Goal: Information Seeking & Learning: Learn about a topic

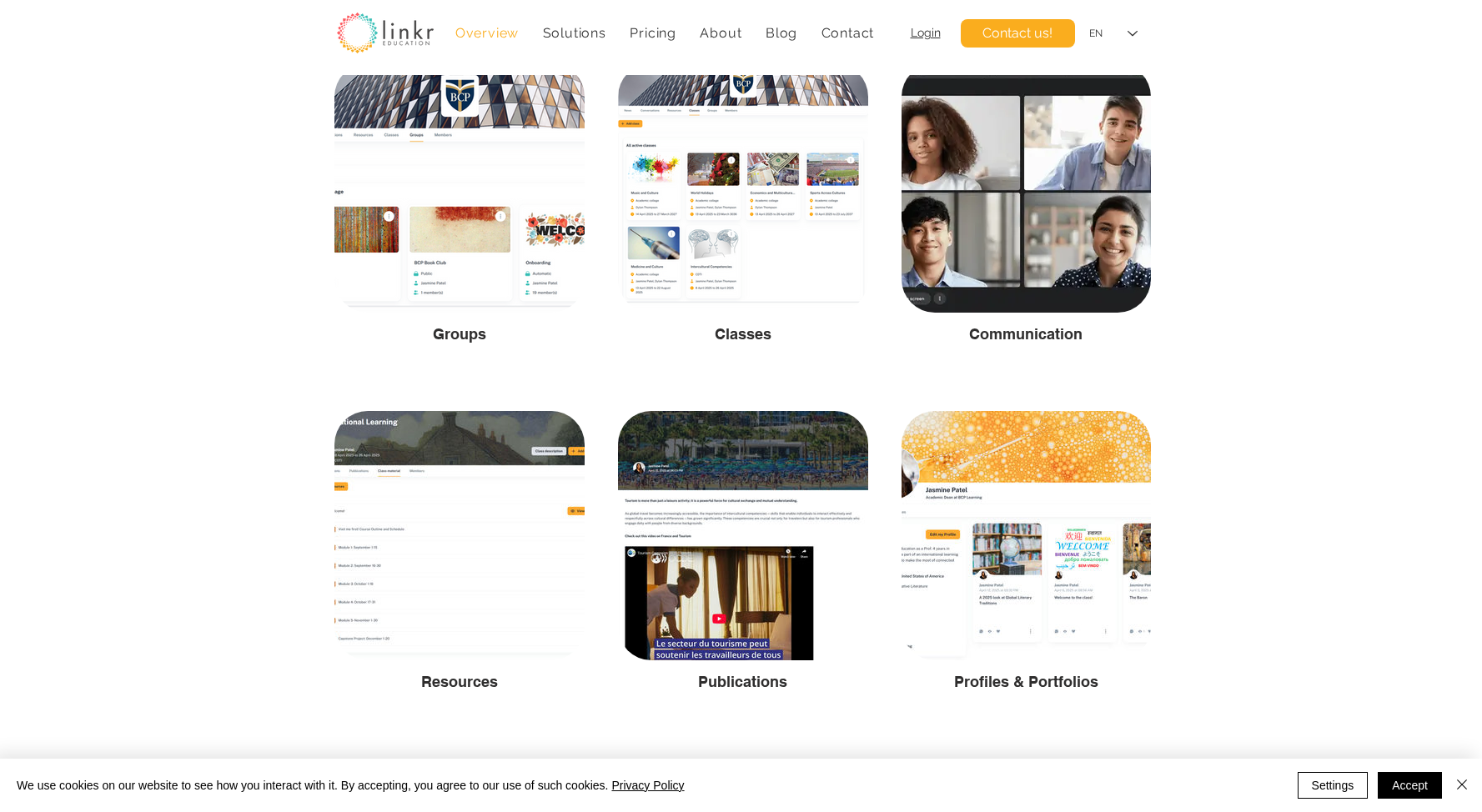
scroll to position [2791, 0]
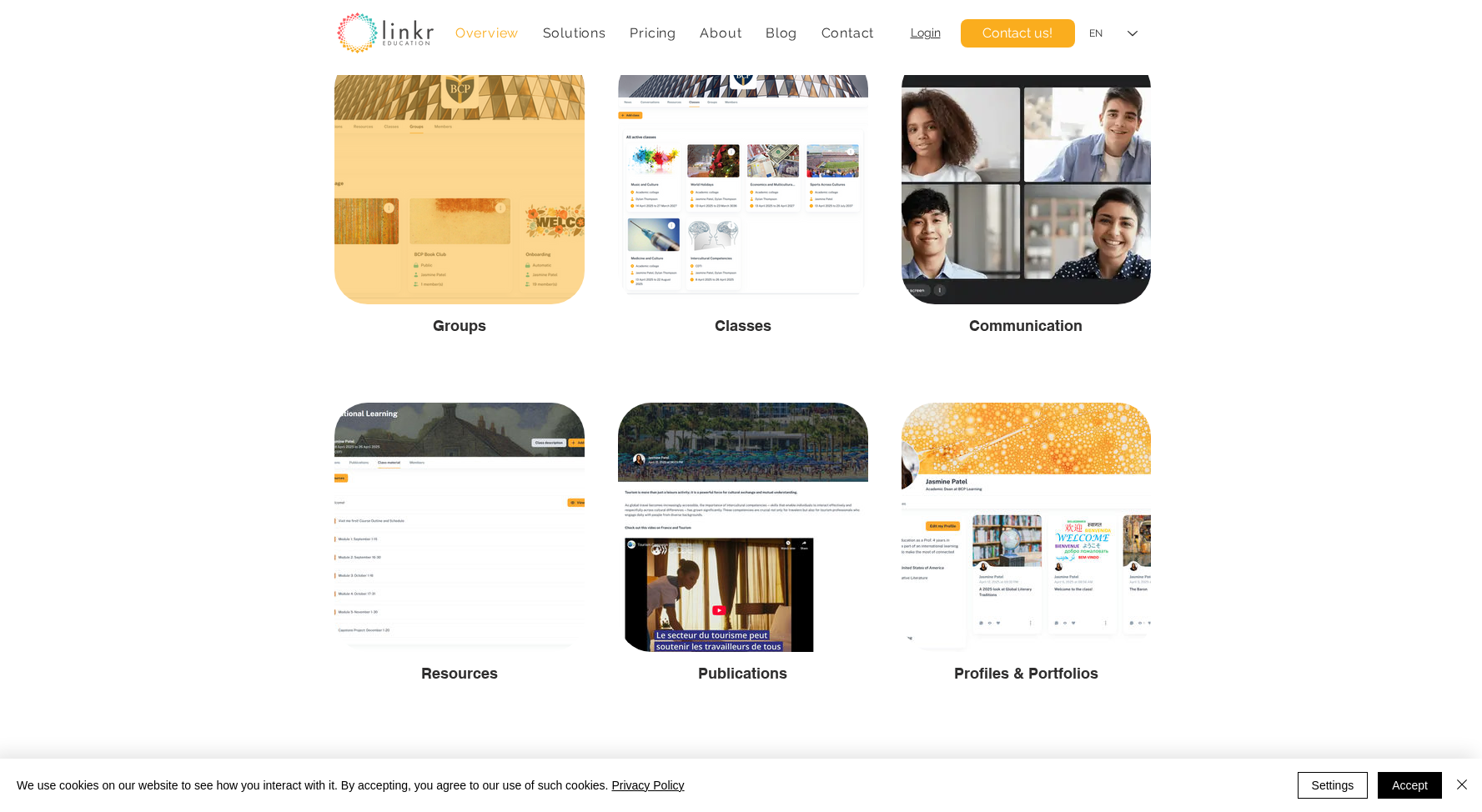
click at [461, 269] on div at bounding box center [459, 179] width 250 height 249
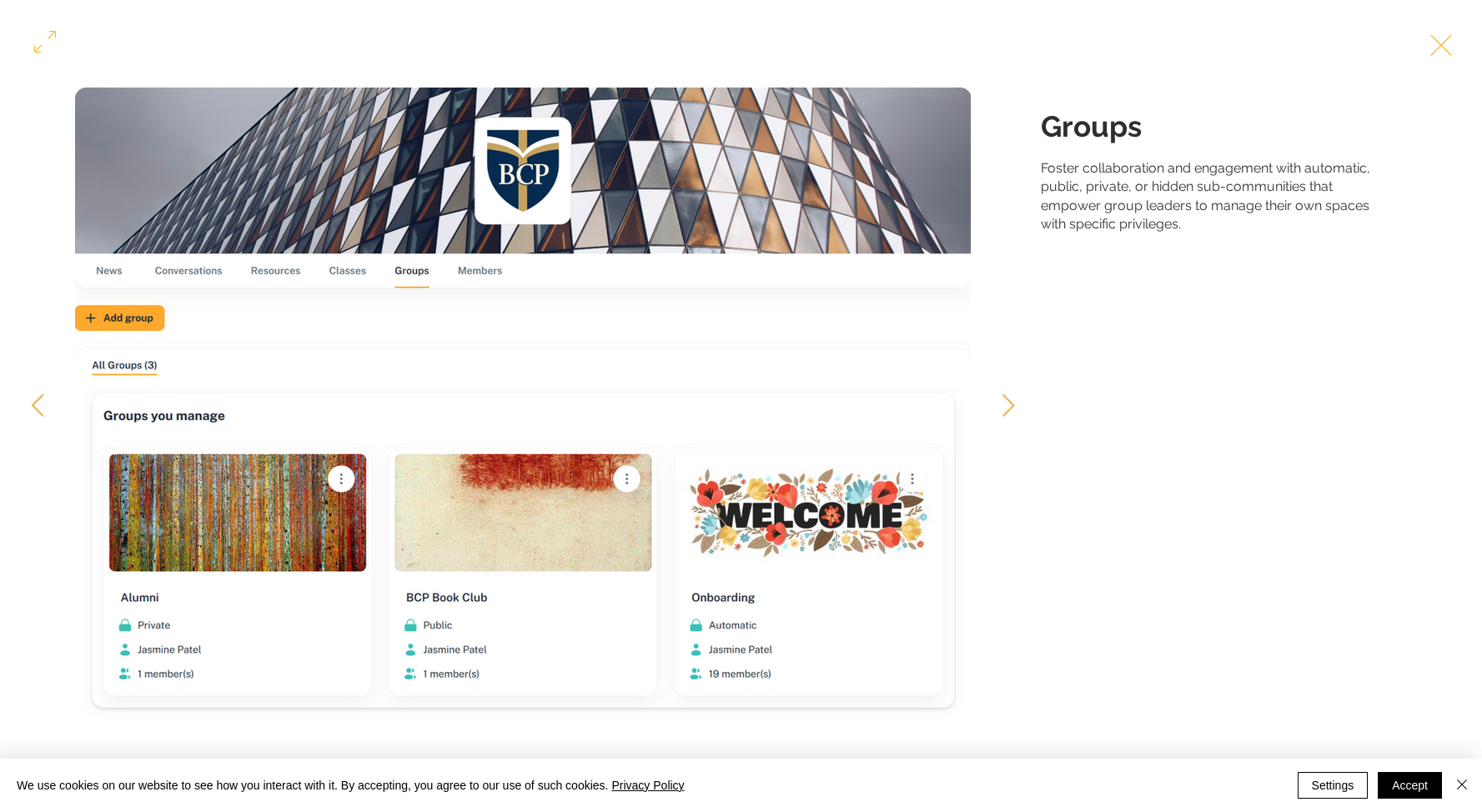
click at [307, 325] on img "Gallery item, detailed view" at bounding box center [523, 406] width 896 height 637
click at [1009, 411] on icon "Next Item" at bounding box center [1008, 404] width 12 height 22
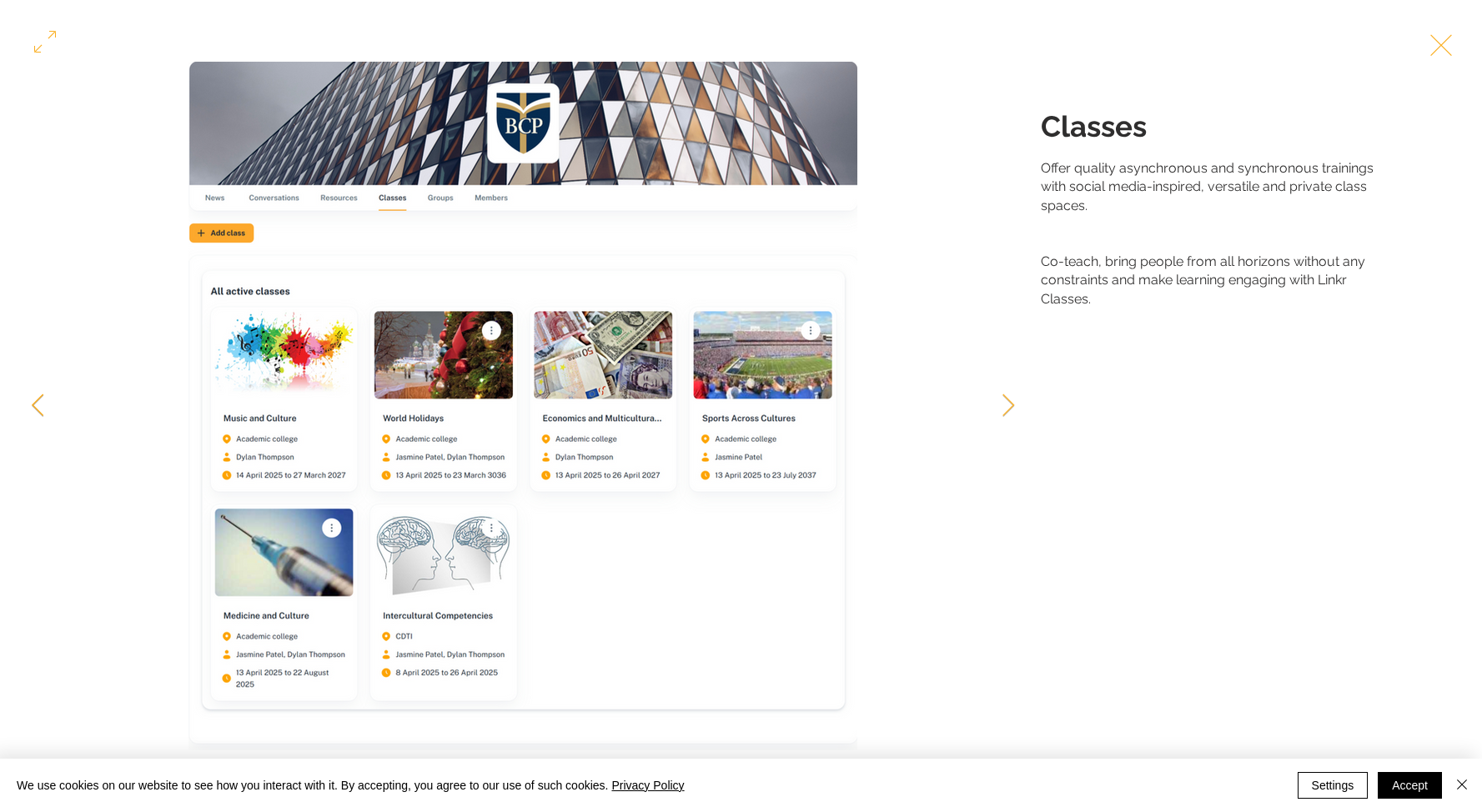
click at [38, 401] on icon "Previous Item" at bounding box center [38, 404] width 12 height 22
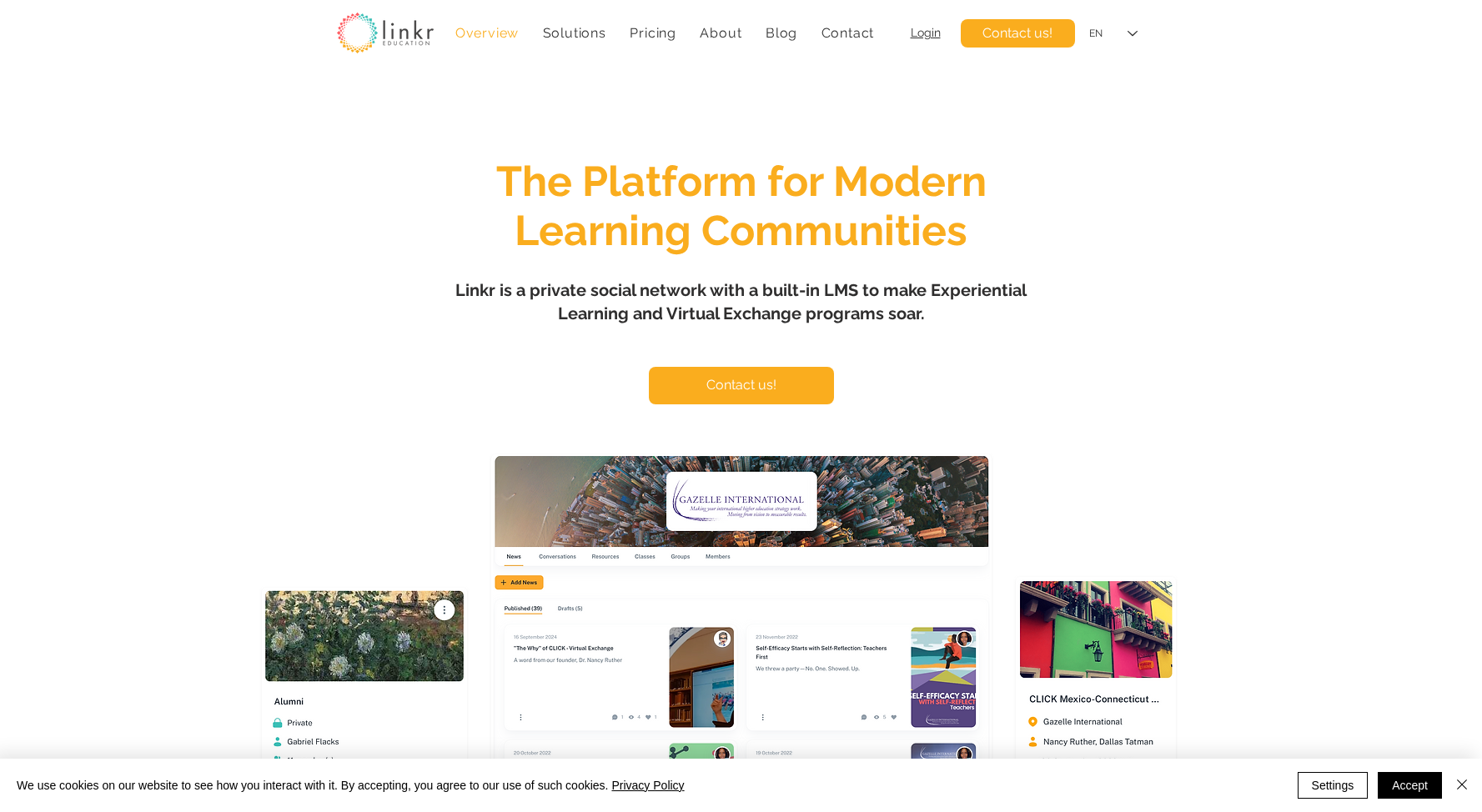
click at [585, 35] on span "Solutions" at bounding box center [574, 33] width 63 height 16
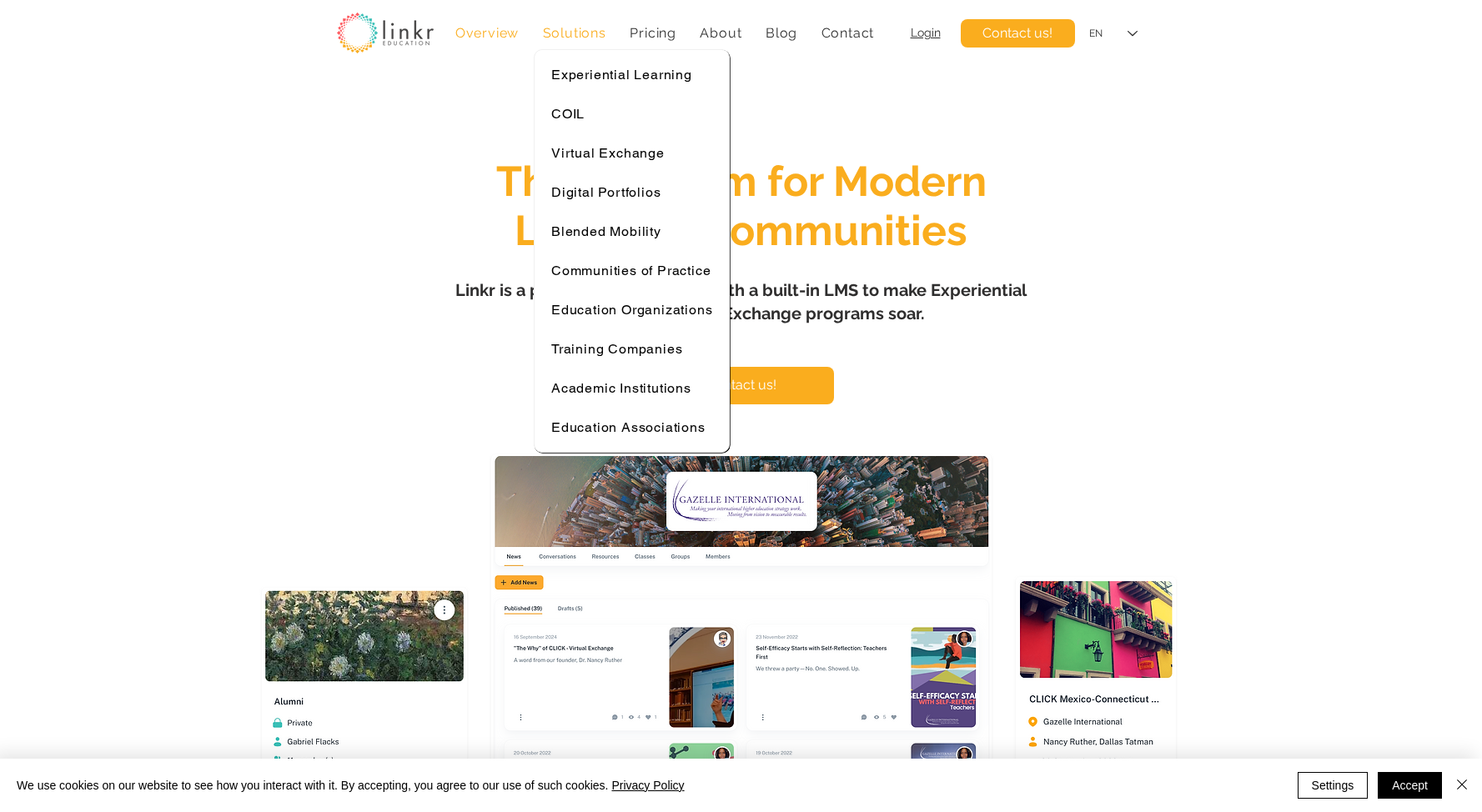
click at [584, 34] on span "Solutions" at bounding box center [574, 33] width 63 height 16
click at [579, 119] on span "COIL" at bounding box center [568, 113] width 34 height 16
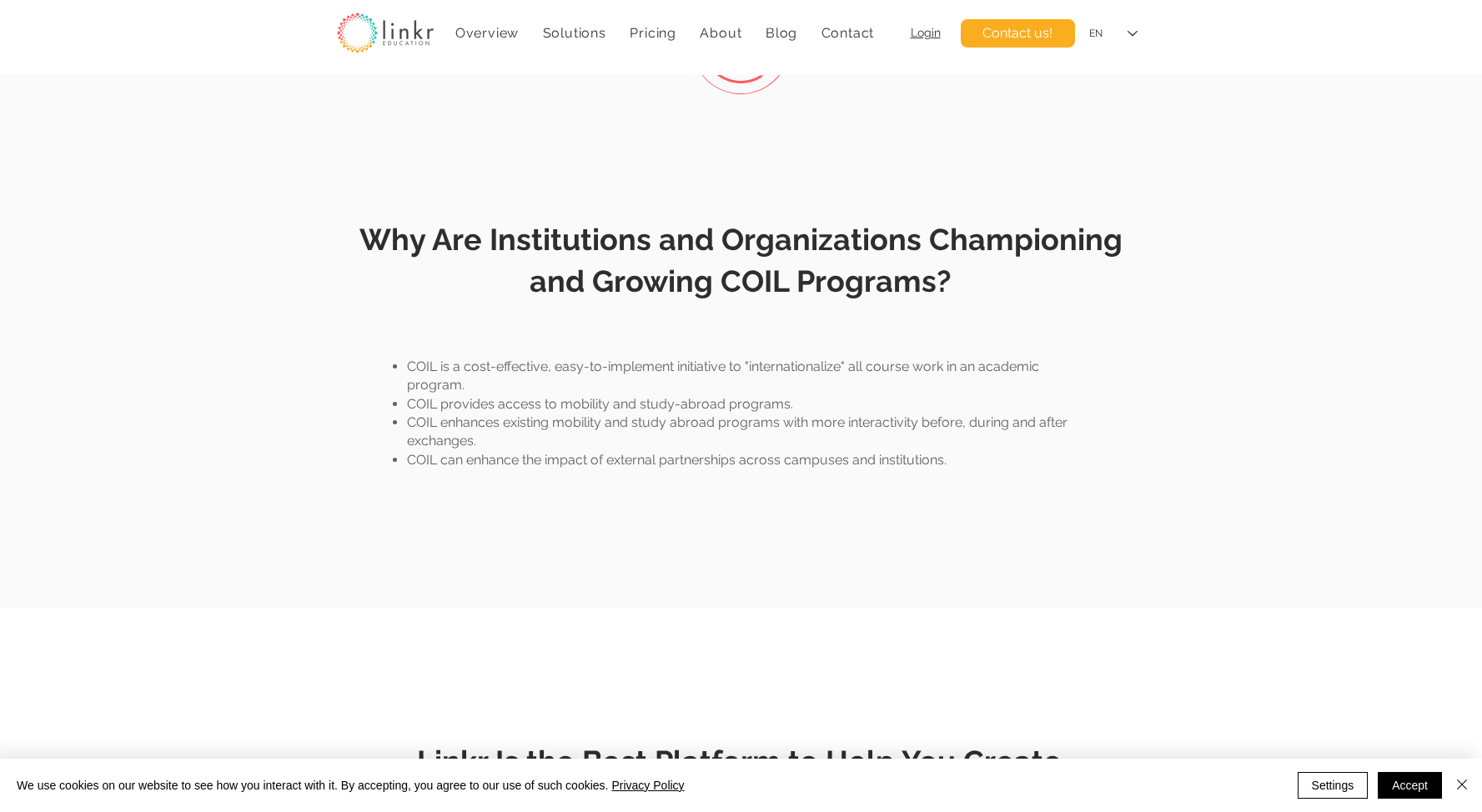
scroll to position [1003, 0]
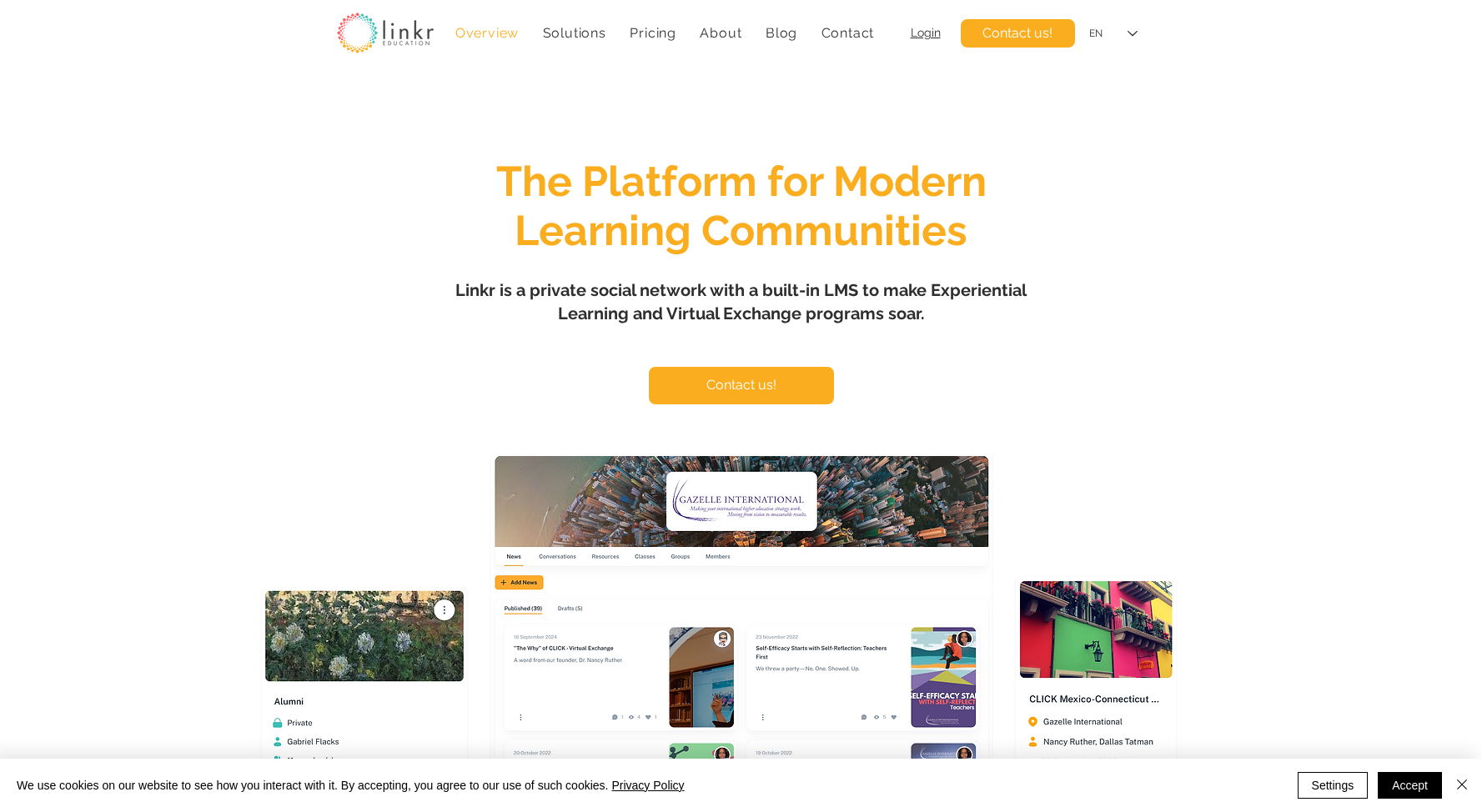
click at [1067, 236] on div "main content" at bounding box center [741, 495] width 1482 height 839
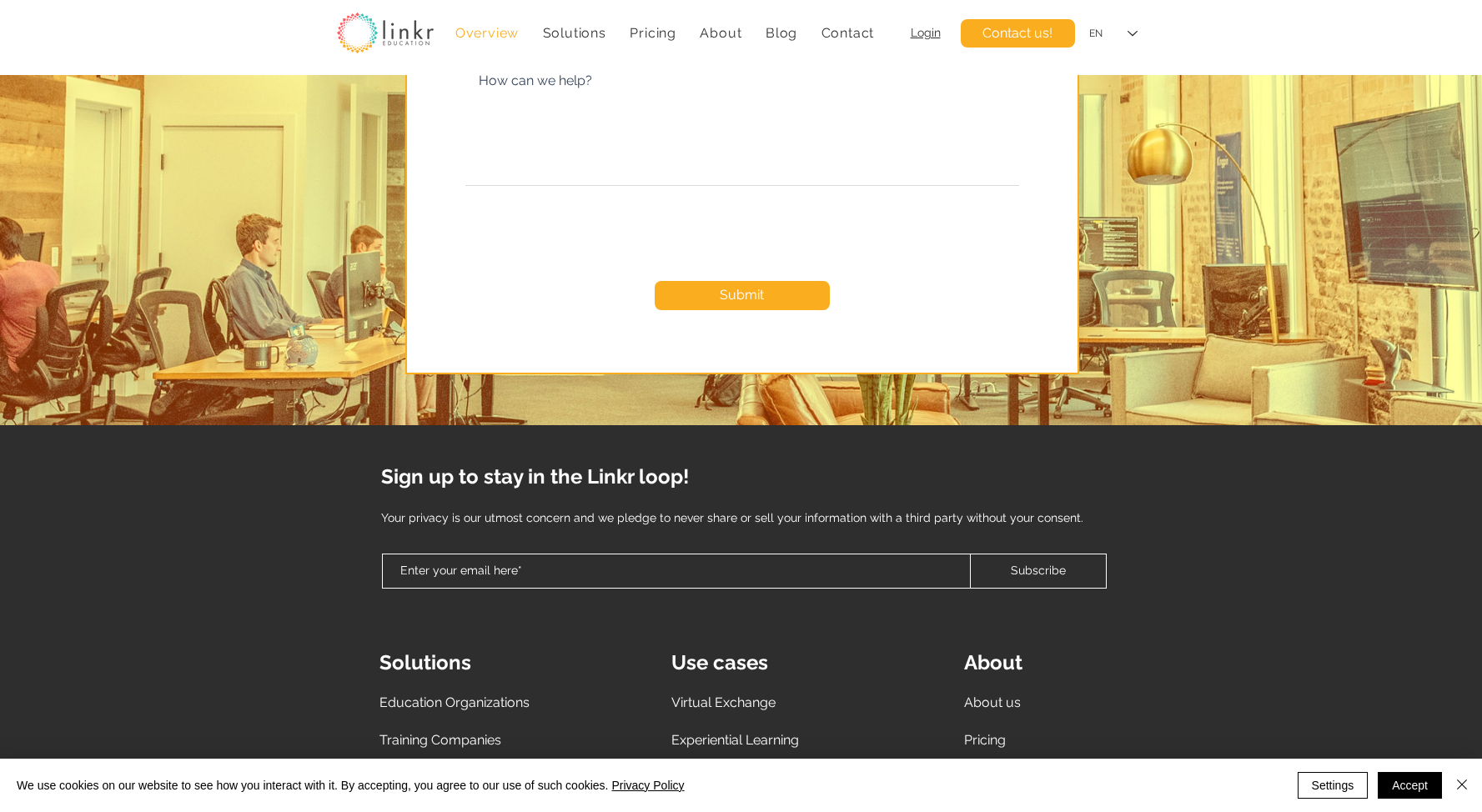
scroll to position [7193, 0]
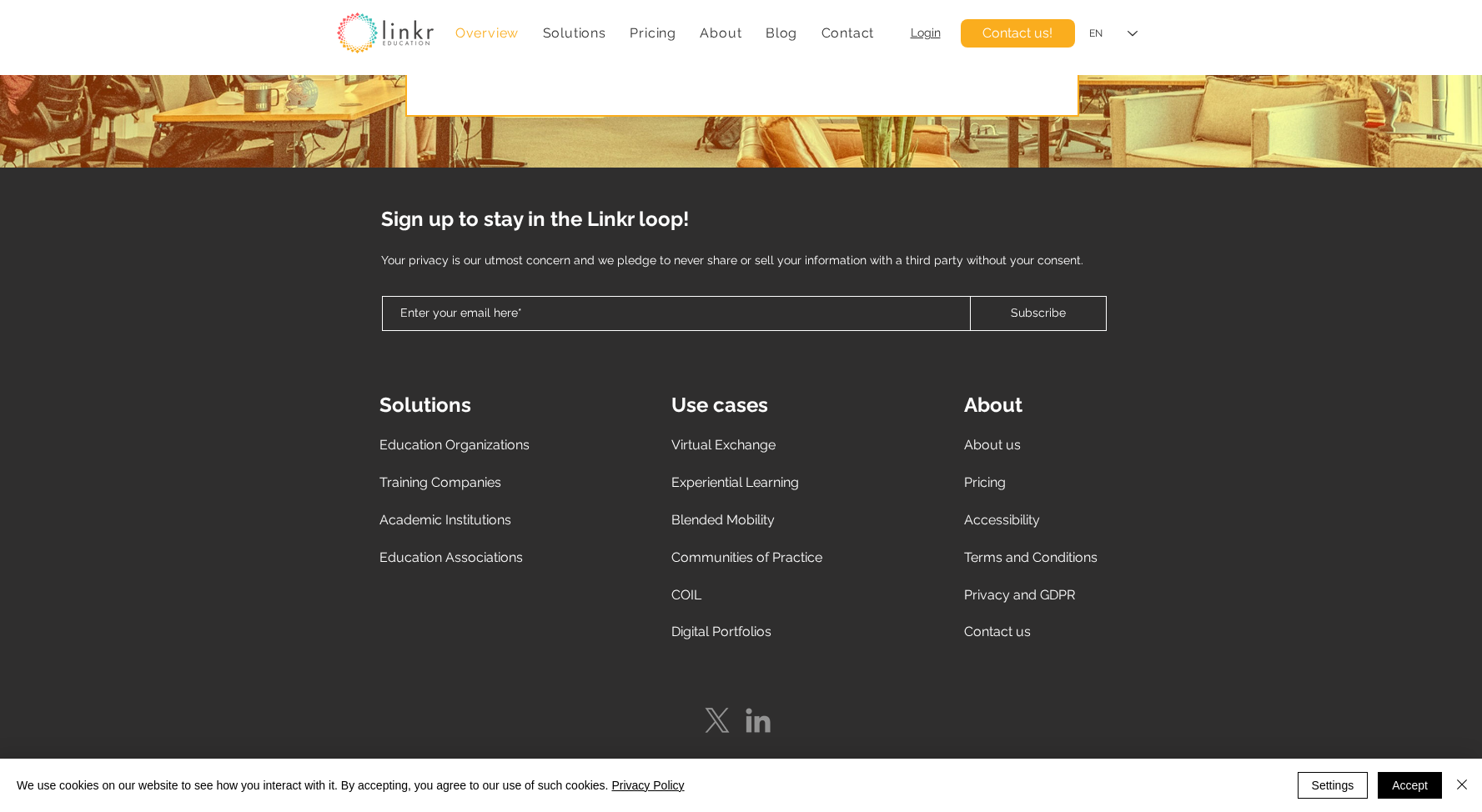
click at [1012, 523] on link "Accessibility" at bounding box center [1002, 519] width 76 height 16
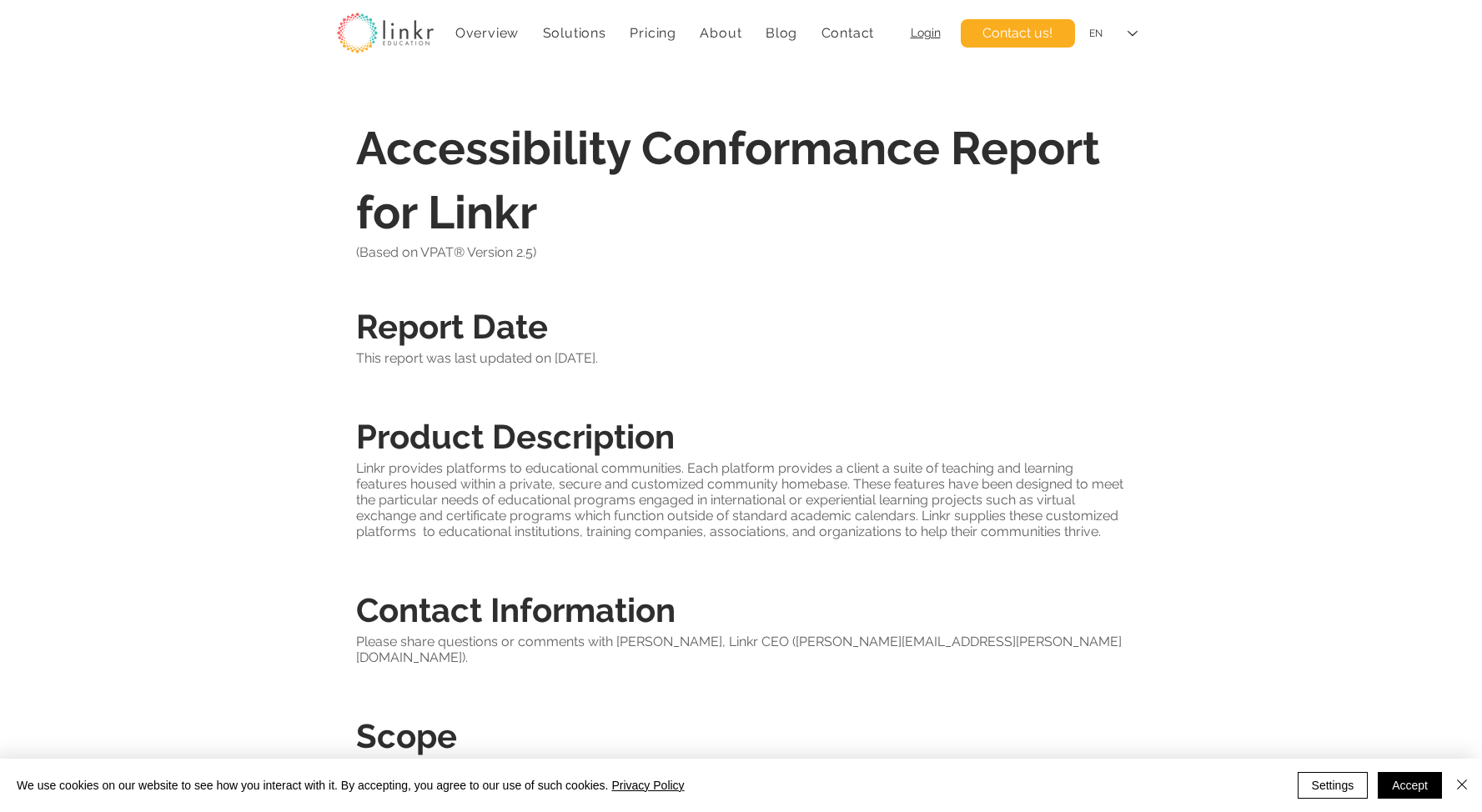
click at [526, 469] on span "Linkr provides platforms to educational communities. Each platform provides a c…" at bounding box center [739, 499] width 767 height 79
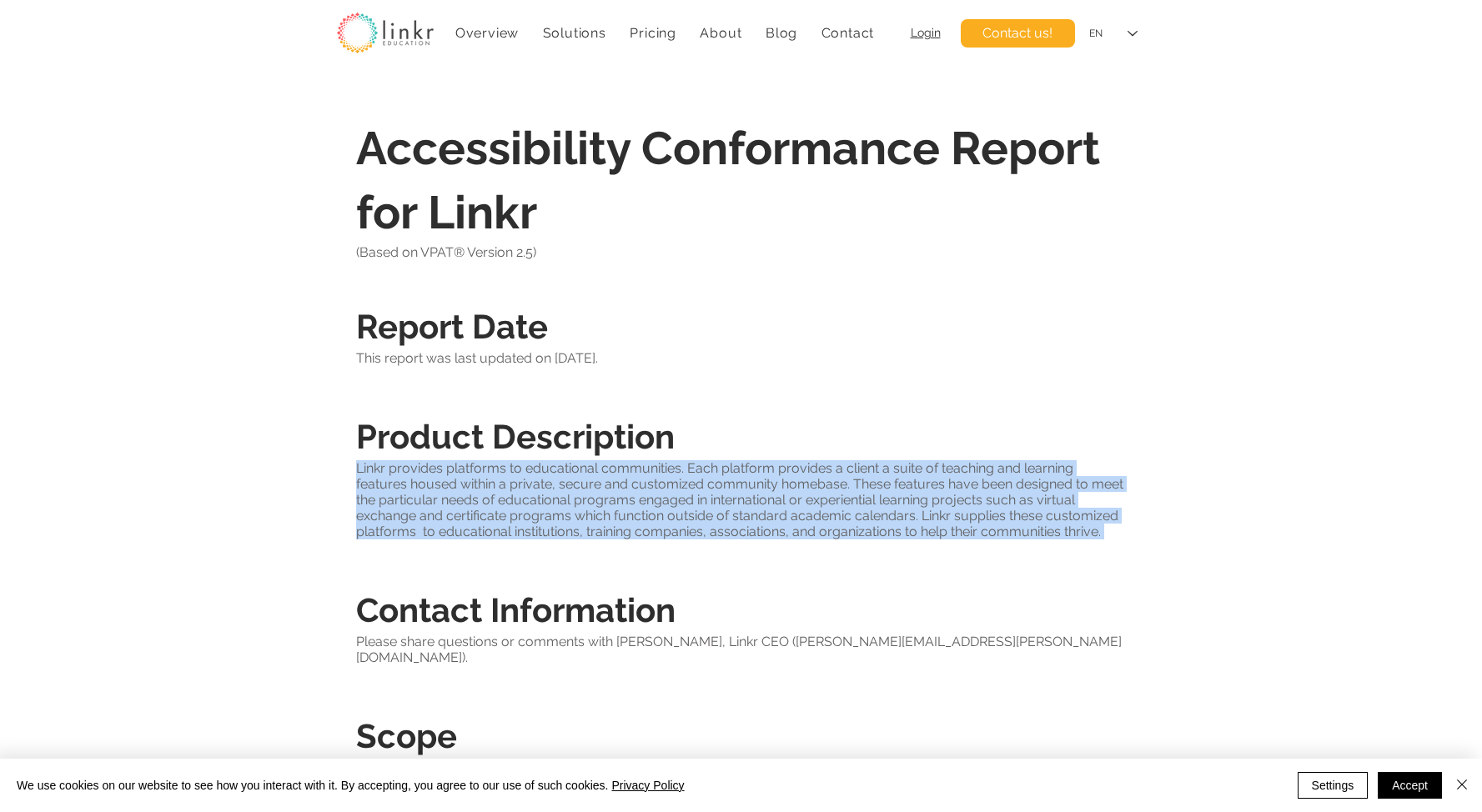
click at [526, 469] on span "Linkr provides platforms to educational communities. Each platform provides a c…" at bounding box center [739, 499] width 767 height 79
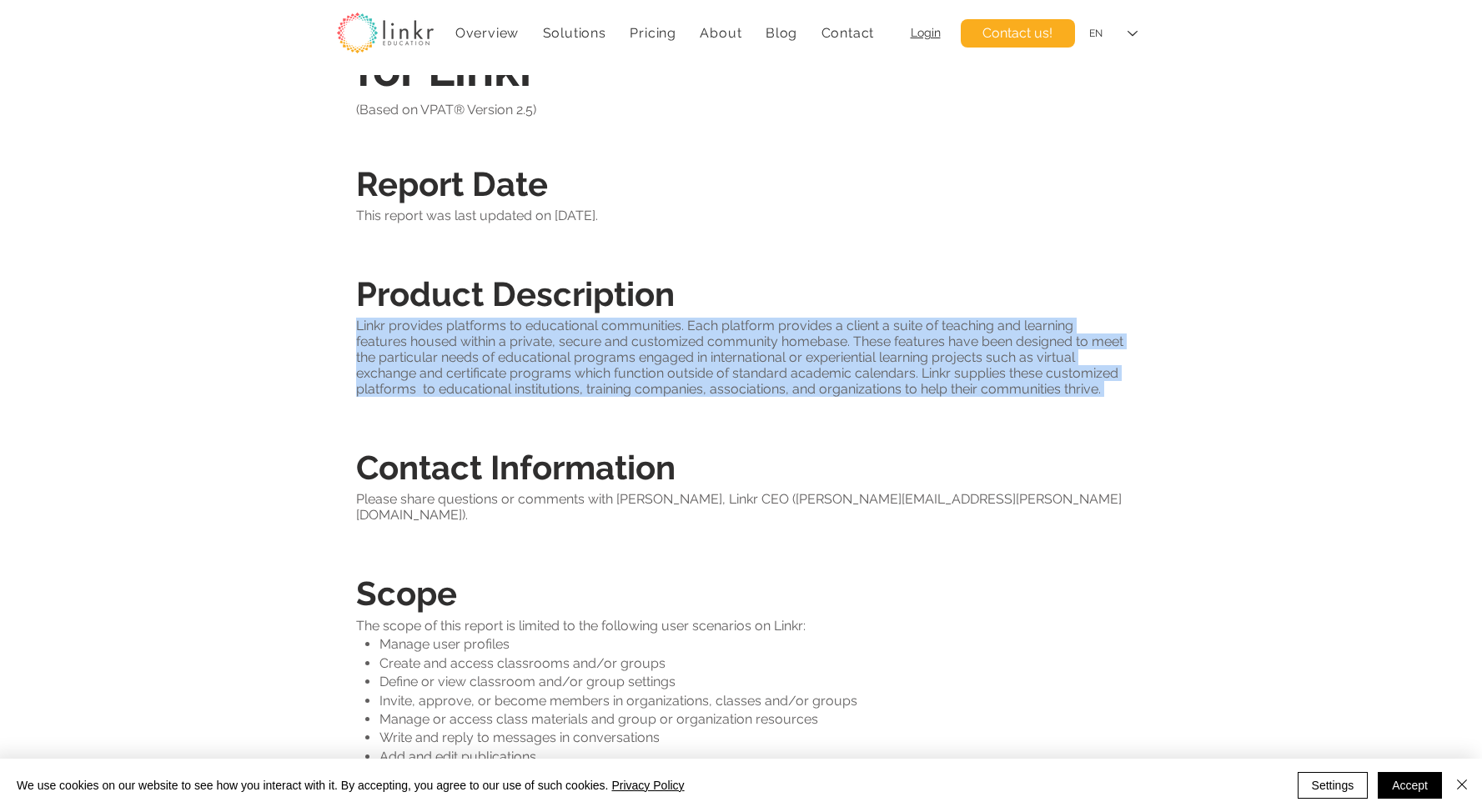
scroll to position [146, 0]
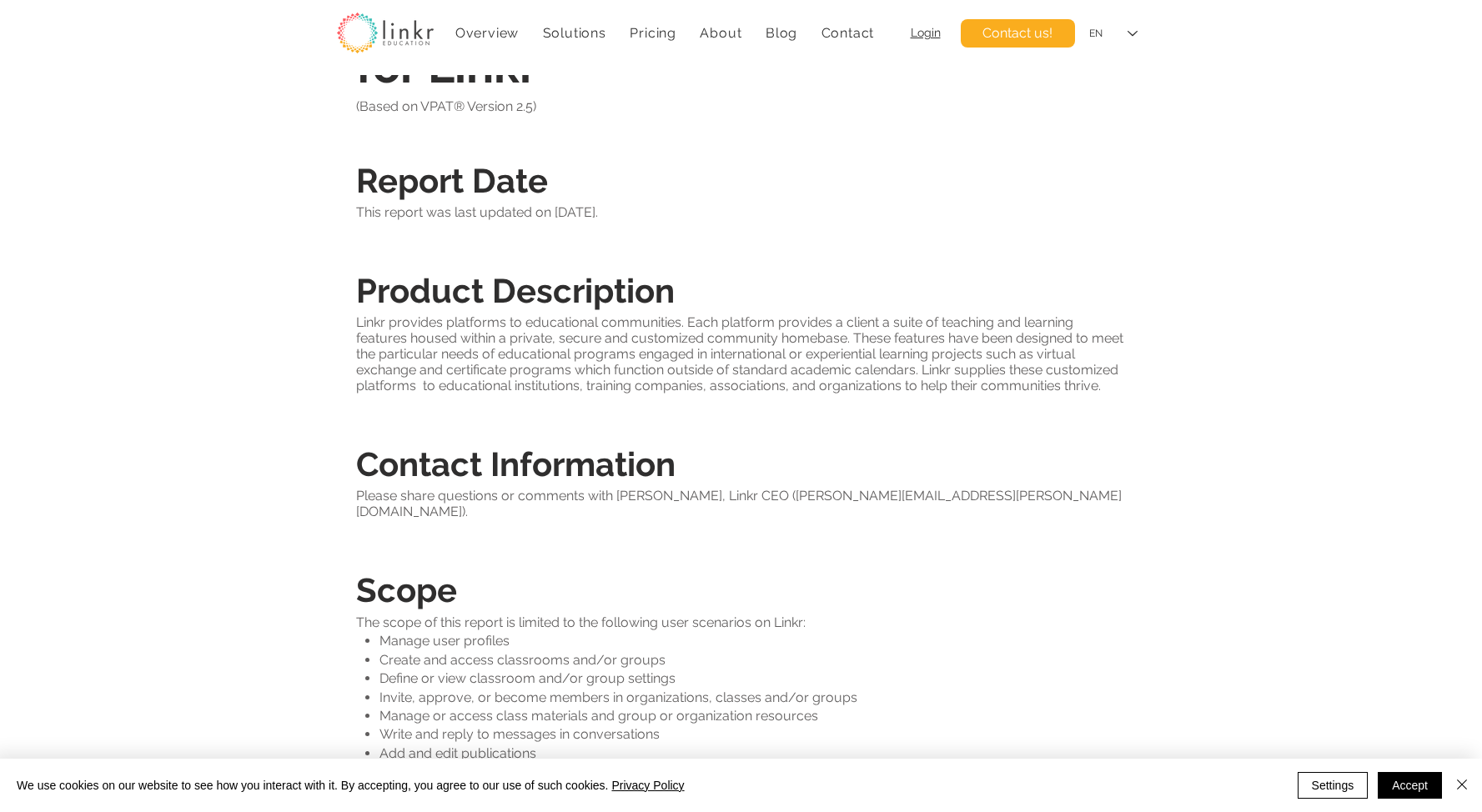
click at [515, 488] on p "Please share questions or comments with Gabriel Flacks, Linkr CEO ( gabriel.fla…" at bounding box center [741, 504] width 771 height 32
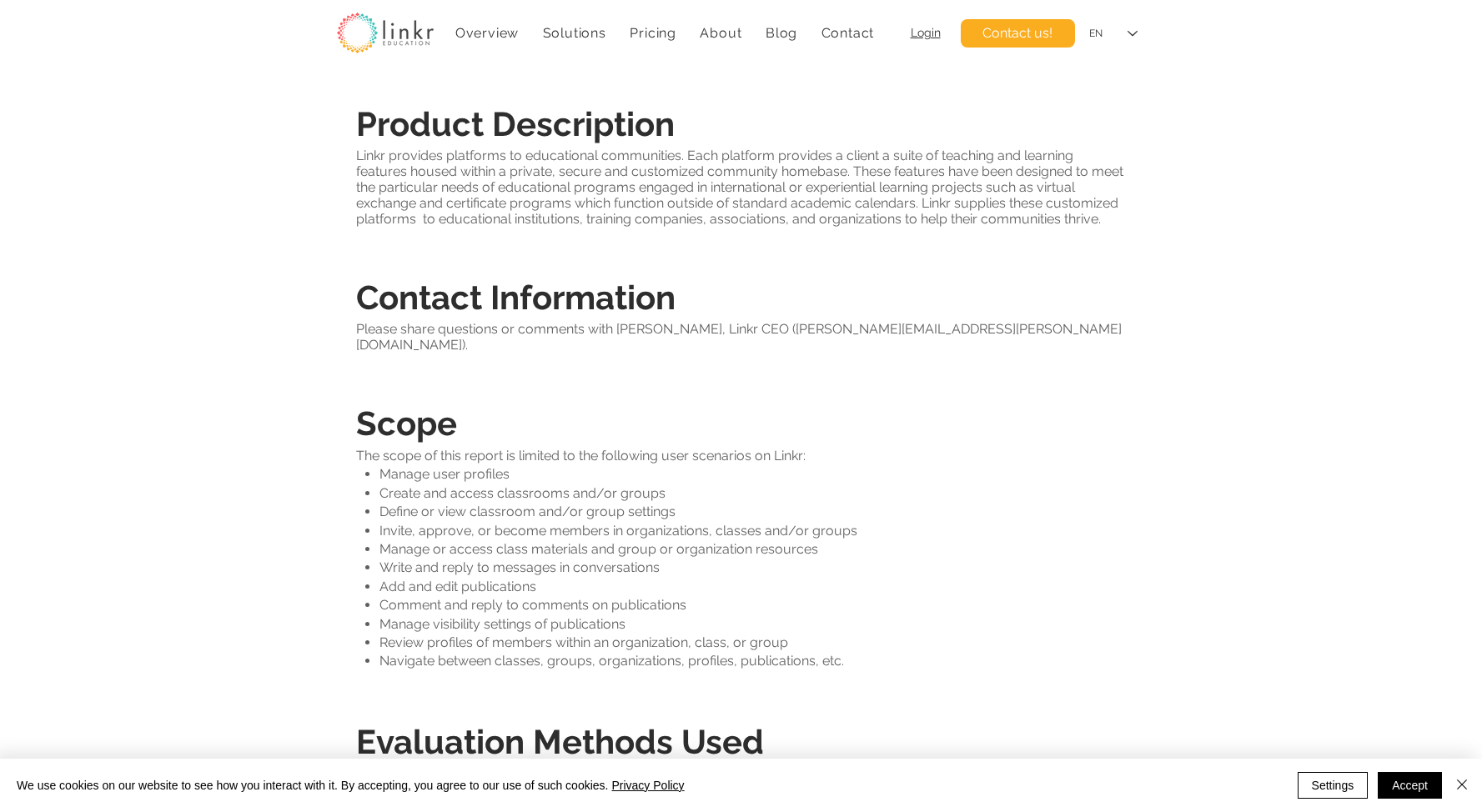
scroll to position [314, 0]
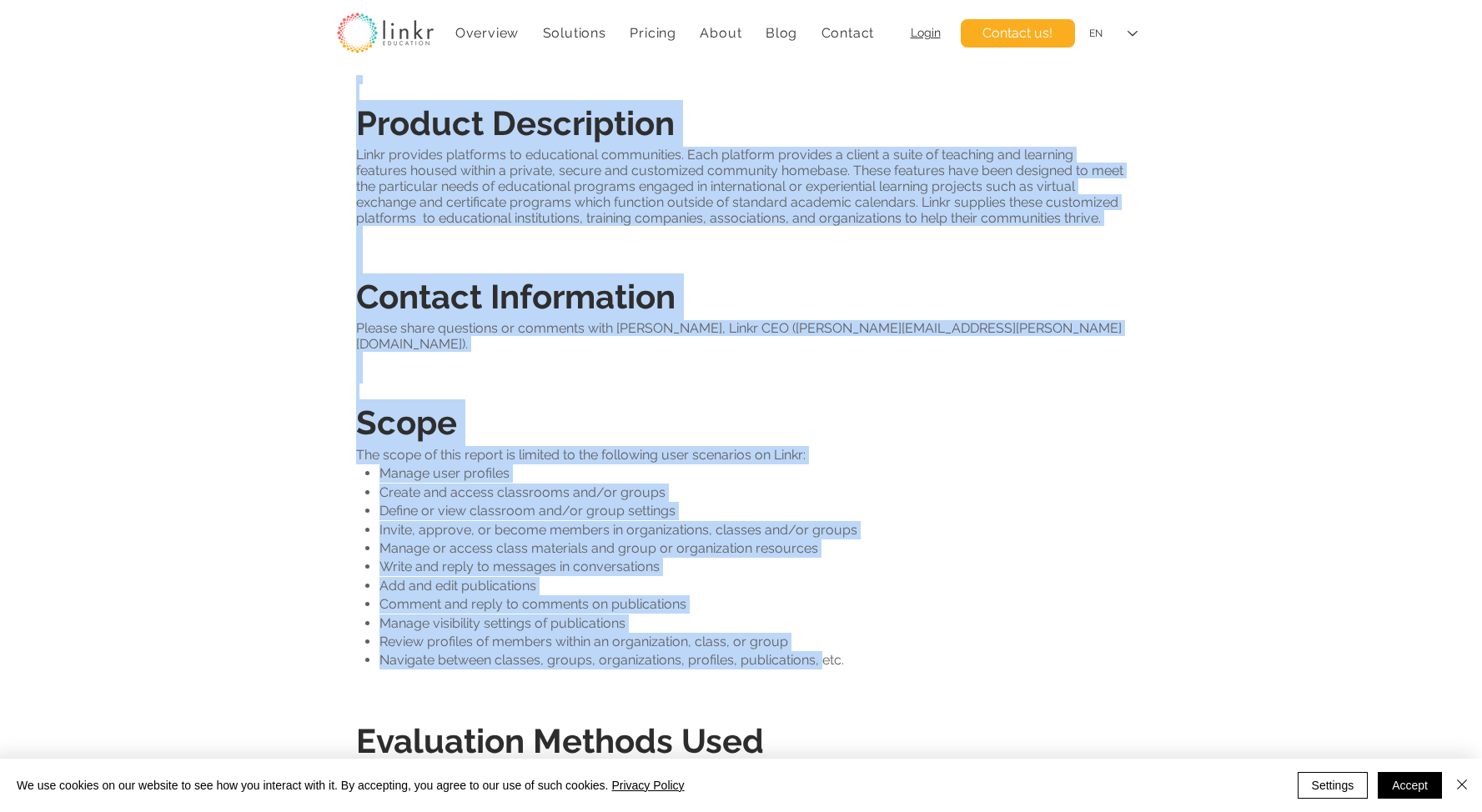
drag, startPoint x: 354, startPoint y: 433, endPoint x: 819, endPoint y: 636, distance: 507.4
click at [819, 636] on section "Accessibility Conformance Report for Linkr (Based on VPAT® Version 2.5) ​ Repor…" at bounding box center [741, 656] width 1482 height 1790
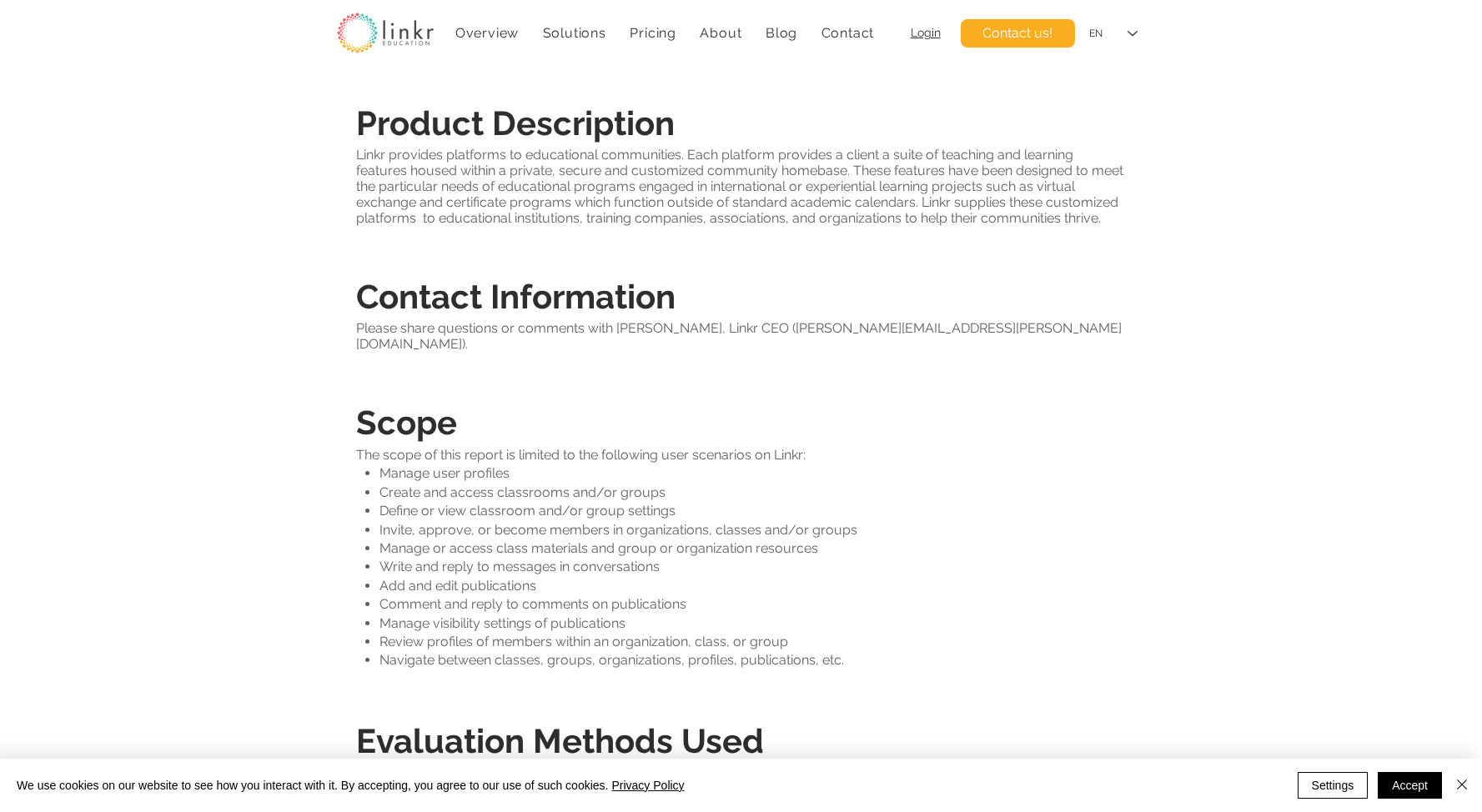
click at [858, 651] on p "Navigate between classes, groups, organizations, profiles, publications, etc." at bounding box center [752, 660] width 746 height 19
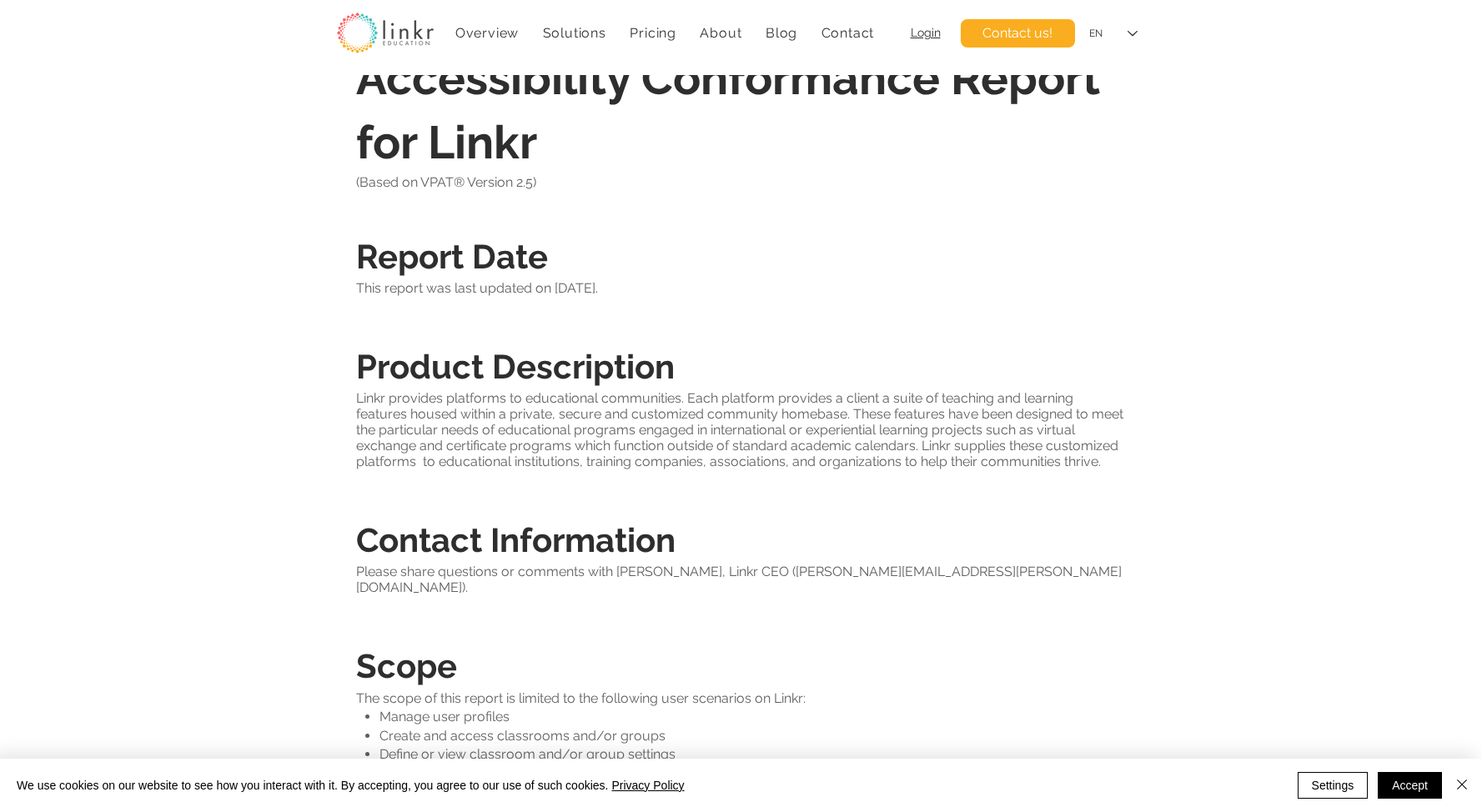
scroll to position [0, 0]
